Goal: Task Accomplishment & Management: Complete application form

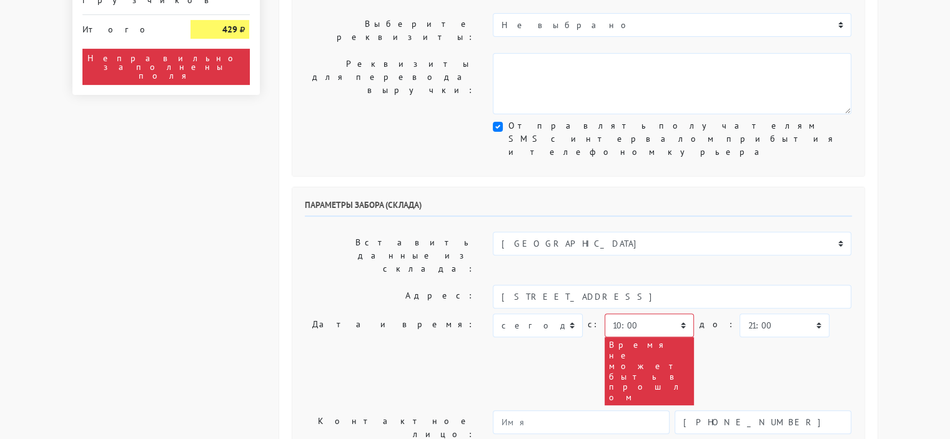
scroll to position [375, 0]
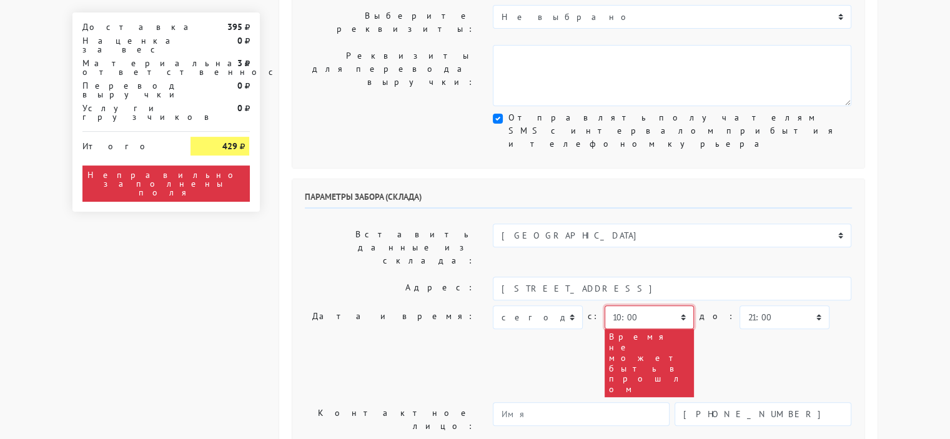
click at [626, 306] on select "00:00 00:30 01:00 01:30 02:00 02:30 03:00 03:30 04:00 04:30 05:00 05:30 06:00 0…" at bounding box center [649, 318] width 89 height 24
select select "15:00"
click at [605, 306] on select "00:00 00:30 01:00 01:30 02:00 02:30 03:00 03:30 04:00 04:30 05:00 05:30 06:00 0…" at bounding box center [649, 318] width 89 height 24
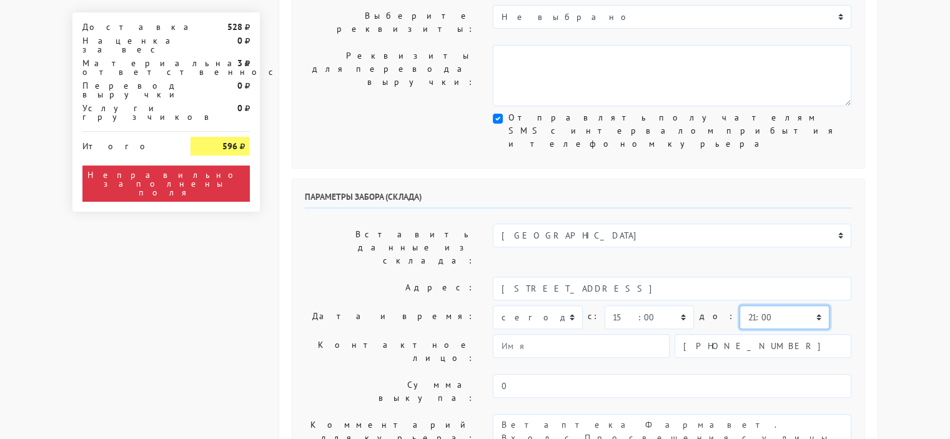
click at [757, 306] on select "00:00 00:30 01:00 01:30 02:00 02:30 03:00 03:30 04:00 04:30 05:00 05:30 06:00 0…" at bounding box center [784, 318] width 89 height 24
select select "18:00"
click at [740, 306] on select "00:00 00:30 01:00 01:30 02:00 02:30 03:00 03:30 04:00 04:30 05:00 05:30 06:00 0…" at bounding box center [784, 318] width 89 height 24
click at [749, 306] on select "00:00 00:30 01:00 01:30 02:00 02:30 03:00 03:30 04:00 04:30 05:00 05:30 06:00 0…" at bounding box center [784, 318] width 89 height 24
click at [631, 306] on select "00:00 00:30 01:00 01:30 02:00 02:30 03:00 03:30 04:00 04:30 05:00 05:30 06:00 0…" at bounding box center [649, 318] width 89 height 24
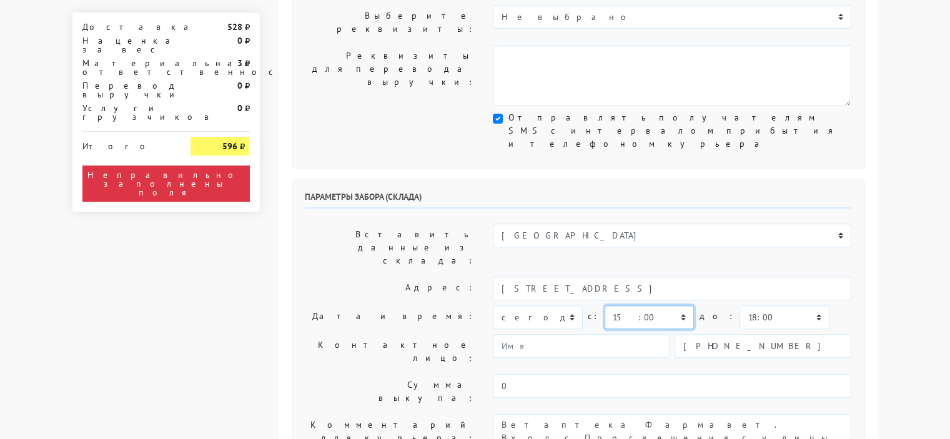
select select "14:00"
click at [605, 306] on select "00:00 00:30 01:00 01:30 02:00 02:30 03:00 03:30 04:00 04:30 05:00 05:30 06:00 0…" at bounding box center [649, 318] width 89 height 24
click at [748, 306] on select "00:00 00:30 01:00 01:30 02:00 02:30 03:00 03:30 04:00 04:30 05:00 05:30 06:00 0…" at bounding box center [784, 318] width 89 height 24
select select "15:00"
click at [740, 306] on select "00:00 00:30 01:00 01:30 02:00 02:30 03:00 03:30 04:00 04:30 05:00 05:30 06:00 0…" at bounding box center [784, 318] width 89 height 24
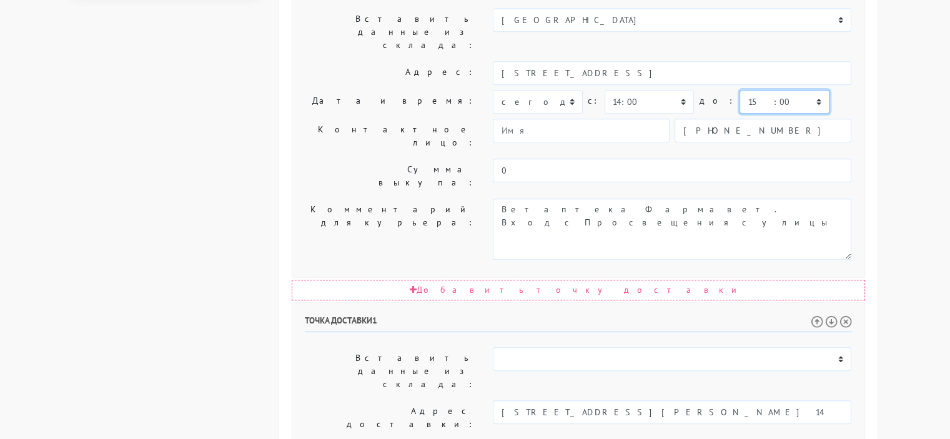
scroll to position [625, 0]
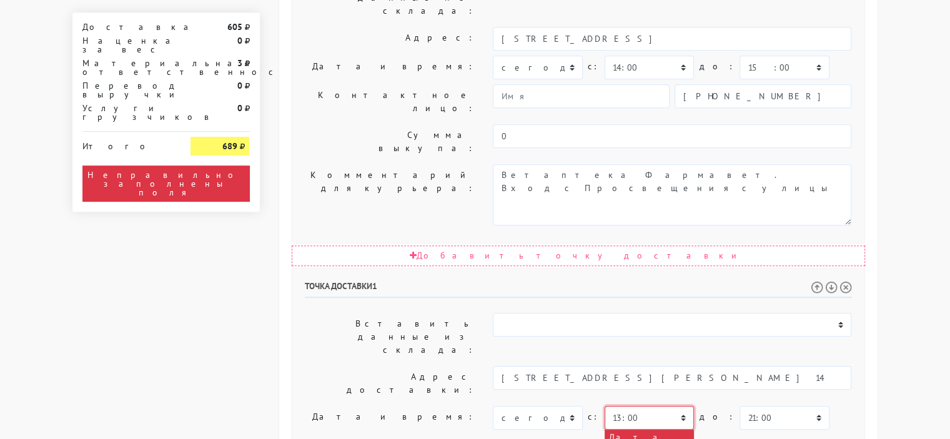
click at [627, 406] on select "00:00 00:30 01:00 01:30 02:00 02:30 03:00 03:30 04:00 04:30 05:00 05:30 06:00 0…" at bounding box center [649, 418] width 89 height 24
select select "15:00"
click at [605, 406] on select "00:00 00:30 01:00 01:30 02:00 02:30 03:00 03:30 04:00 04:30 05:00 05:30 06:00 0…" at bounding box center [649, 418] width 89 height 24
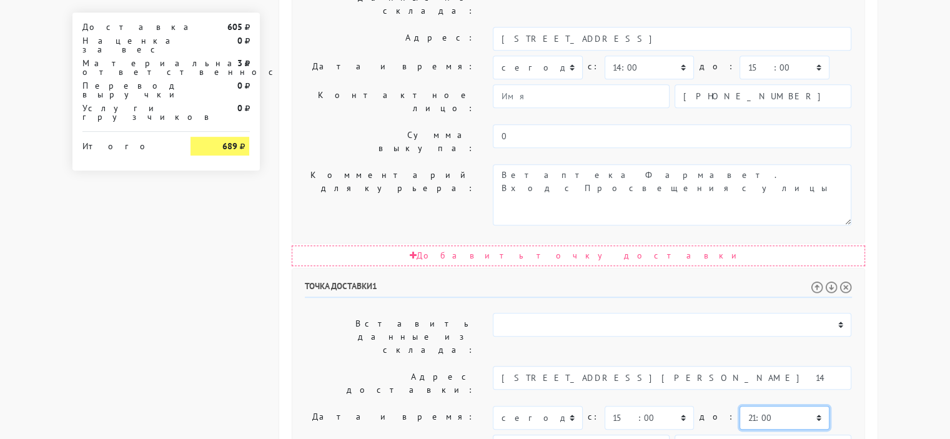
click at [744, 406] on select "00:00 00:30 01:00 01:30 02:00 02:30 03:00 03:30 04:00 04:30 05:00 05:30 06:00 0…" at bounding box center [784, 418] width 89 height 24
select select "18:00"
click at [740, 406] on select "00:00 00:30 01:00 01:30 02:00 02:30 03:00 03:30 04:00 04:30 05:00 05:30 06:00 0…" at bounding box center [784, 418] width 89 height 24
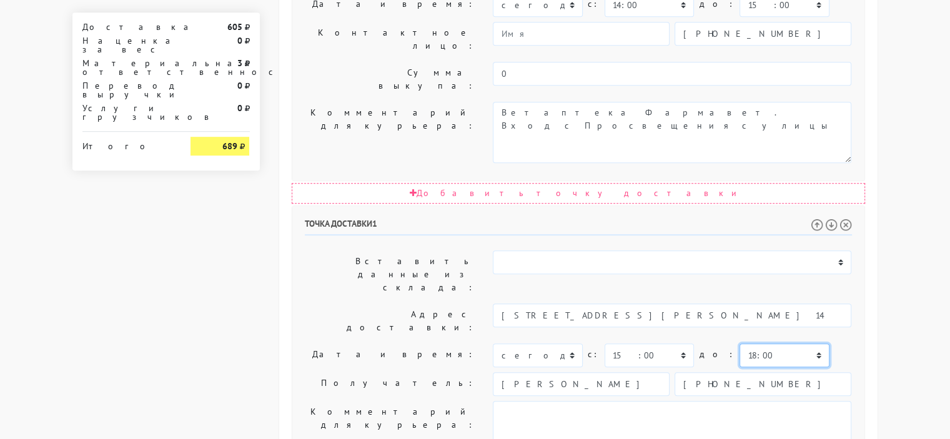
scroll to position [710, 0]
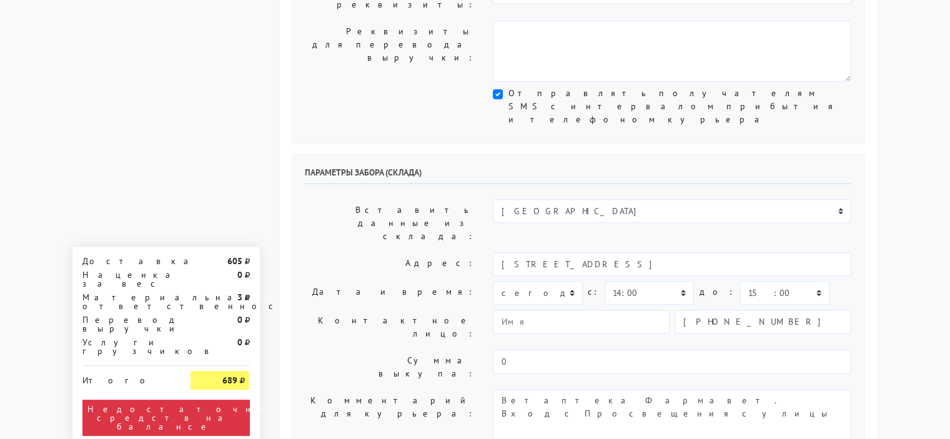
scroll to position [397, 0]
